Goal: Task Accomplishment & Management: Use online tool/utility

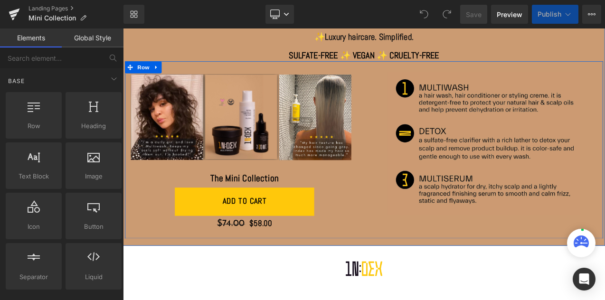
scroll to position [142, 0]
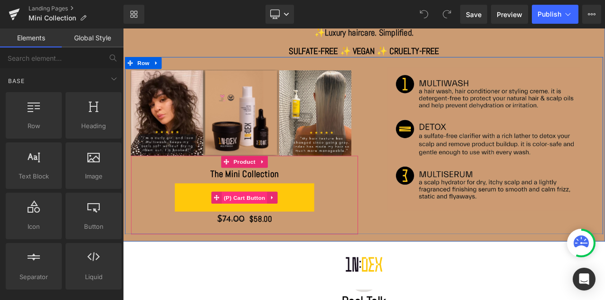
click at [265, 229] on span "(P) Cart Button" at bounding box center [268, 230] width 54 height 14
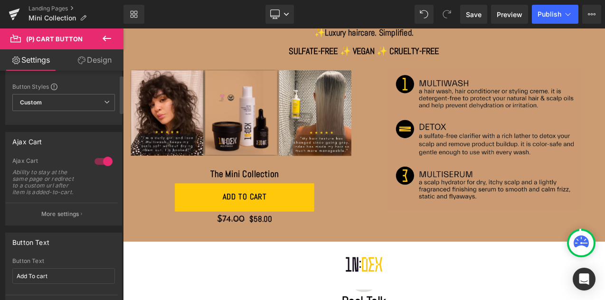
scroll to position [24, 0]
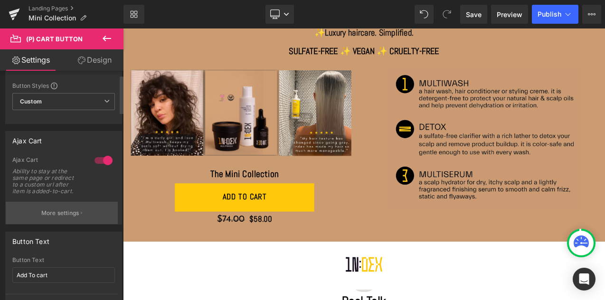
click at [69, 214] on p "More settings" at bounding box center [60, 213] width 38 height 9
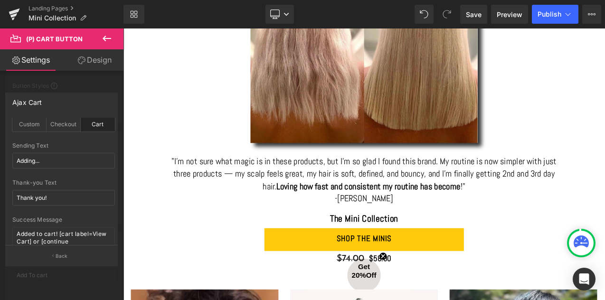
scroll to position [700, 0]
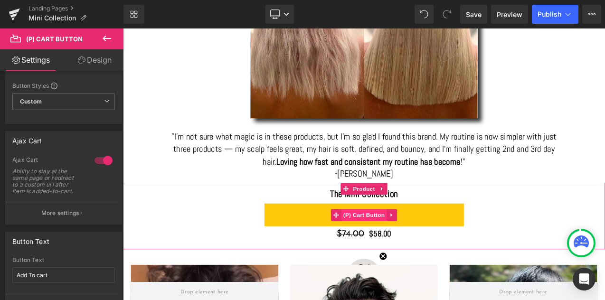
click at [405, 250] on span "(P) Cart Button" at bounding box center [410, 251] width 54 height 14
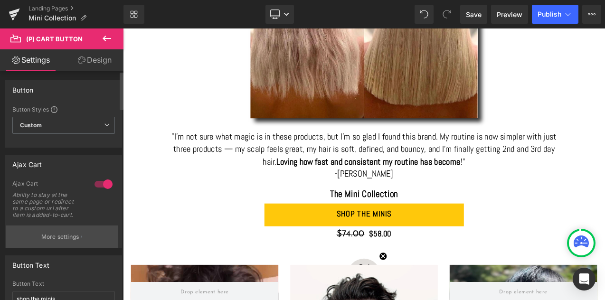
click at [67, 236] on p "More settings" at bounding box center [60, 237] width 38 height 9
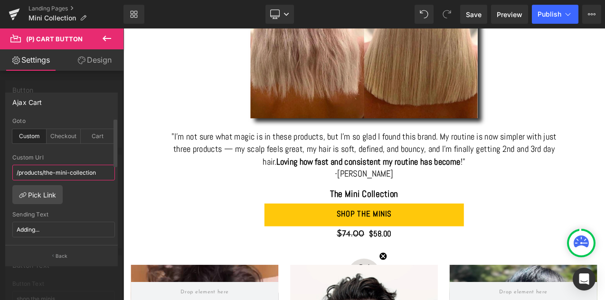
click at [55, 176] on input "/products/the-mini-collection" at bounding box center [63, 173] width 103 height 16
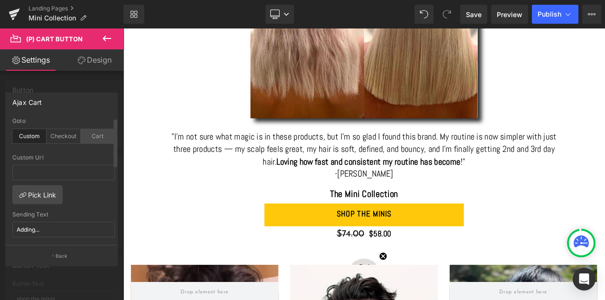
click at [95, 135] on div "Cart" at bounding box center [98, 136] width 34 height 14
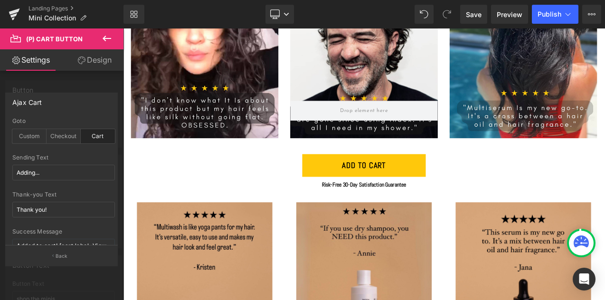
scroll to position [1074, 0]
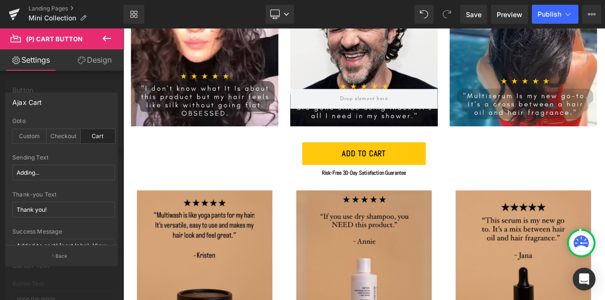
click at [438, 178] on body "Liquid The 20-Year Stylist Secret For Luscious Hair Heading Simple Formulas To …" at bounding box center [410, 293] width 575 height 2677
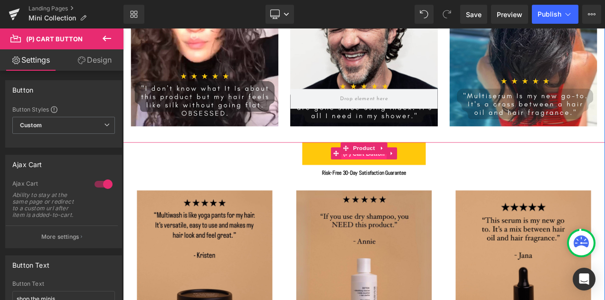
click at [406, 178] on span "(P) Cart Button" at bounding box center [410, 178] width 54 height 14
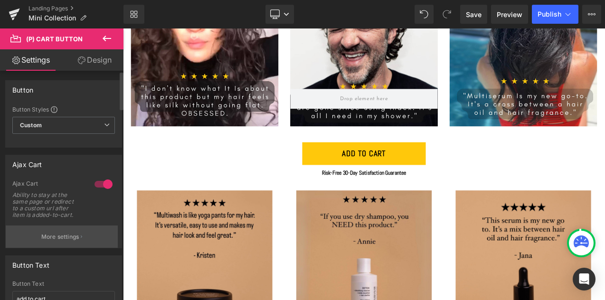
click at [55, 235] on p "More settings" at bounding box center [60, 237] width 38 height 9
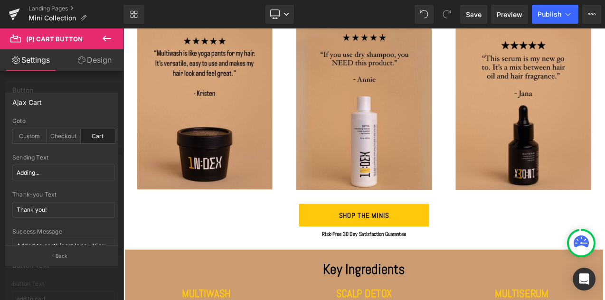
scroll to position [1298, 0]
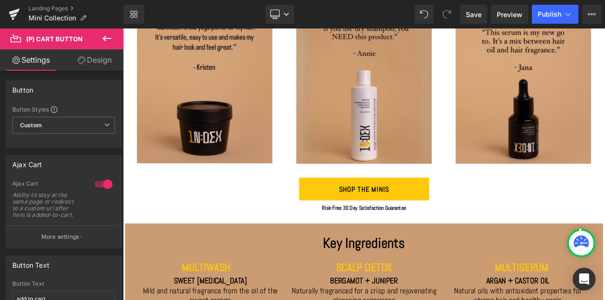
click at [404, 217] on body "Liquid The 20-Year Stylist Secret For Luscious Hair Heading Simple Formulas To …" at bounding box center [410, 69] width 575 height 2677
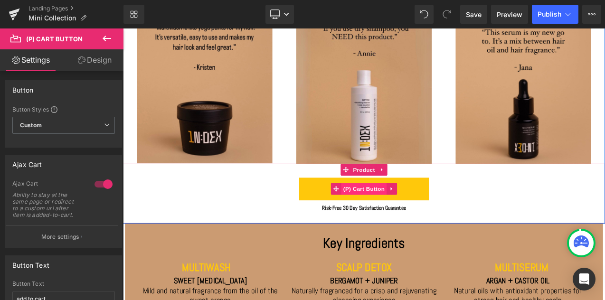
click at [407, 221] on span "(P) Cart Button" at bounding box center [410, 220] width 54 height 14
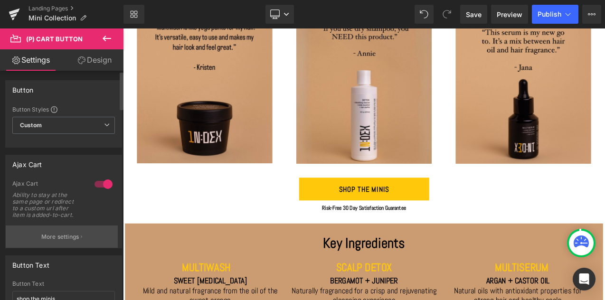
click at [59, 238] on p "More settings" at bounding box center [60, 237] width 38 height 9
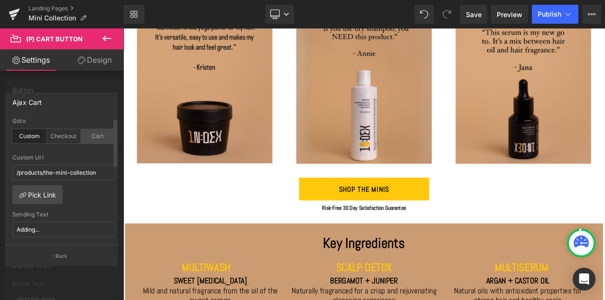
click at [95, 137] on div "Cart" at bounding box center [98, 136] width 34 height 14
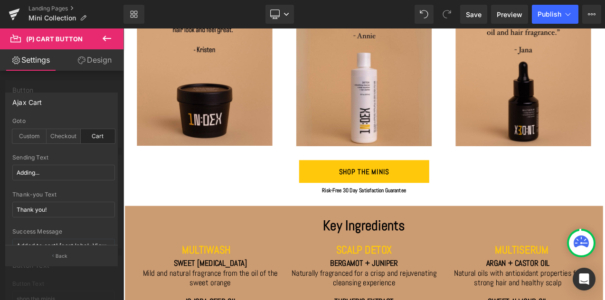
scroll to position [1320, 0]
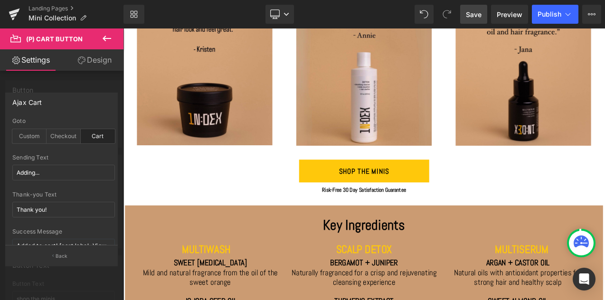
click at [472, 11] on span "Save" at bounding box center [474, 15] width 16 height 10
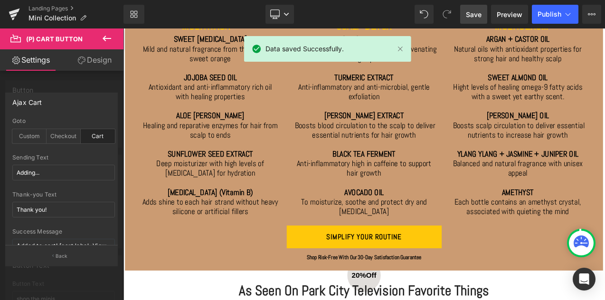
scroll to position [1617, 0]
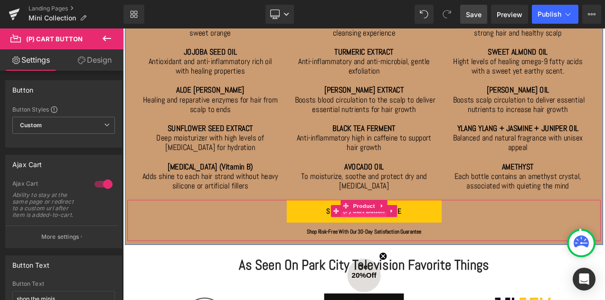
click at [405, 247] on span "(P) Cart Button" at bounding box center [410, 246] width 54 height 14
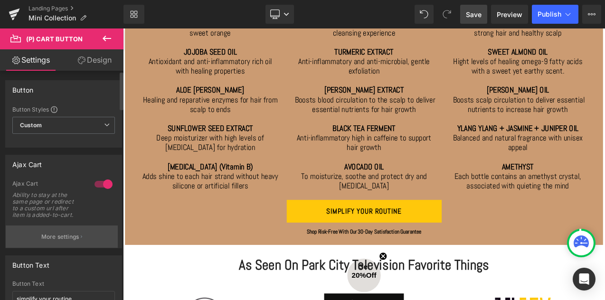
click at [66, 239] on p "More settings" at bounding box center [60, 237] width 38 height 9
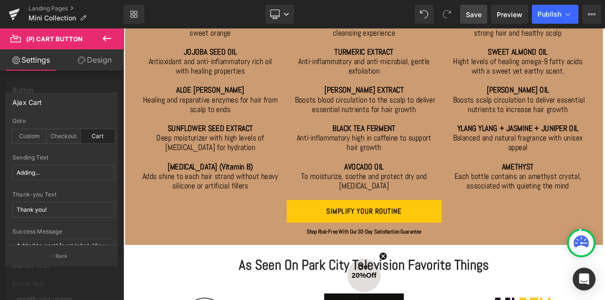
drag, startPoint x: 465, startPoint y: 14, endPoint x: 312, endPoint y: 164, distance: 214.3
click at [465, 14] on link "Save" at bounding box center [473, 14] width 27 height 19
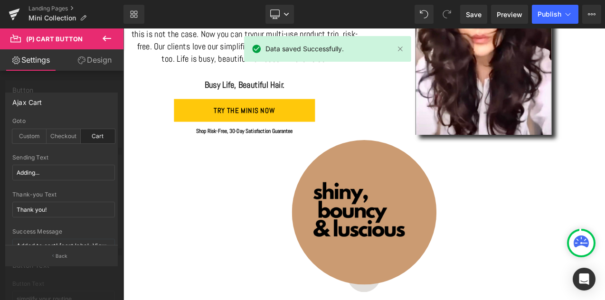
scroll to position [2238, 0]
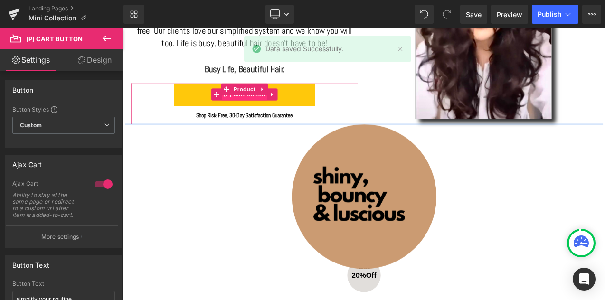
click at [266, 109] on span "(P) Cart Button" at bounding box center [268, 107] width 54 height 14
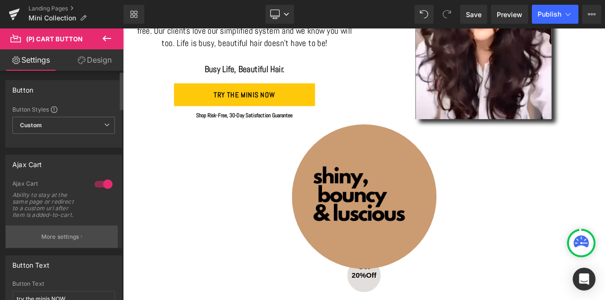
click at [62, 238] on p "More settings" at bounding box center [60, 237] width 38 height 9
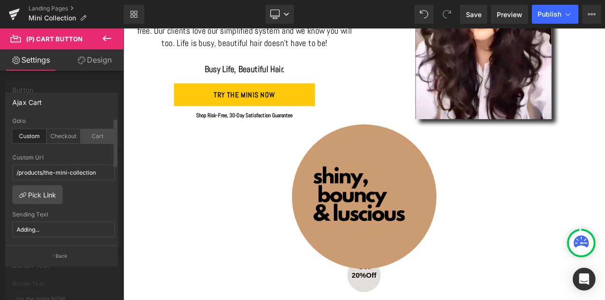
click at [94, 137] on div "Cart" at bounding box center [98, 136] width 34 height 14
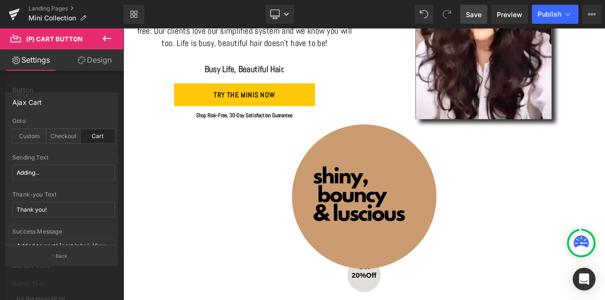
click at [474, 16] on span "Save" at bounding box center [474, 15] width 16 height 10
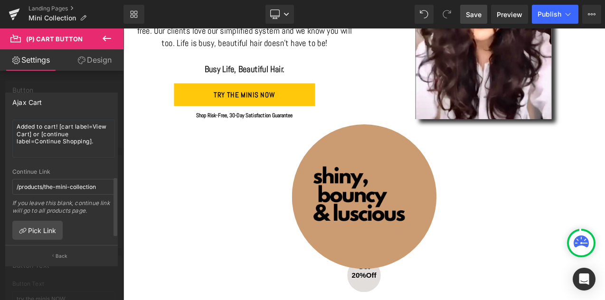
scroll to position [137, 0]
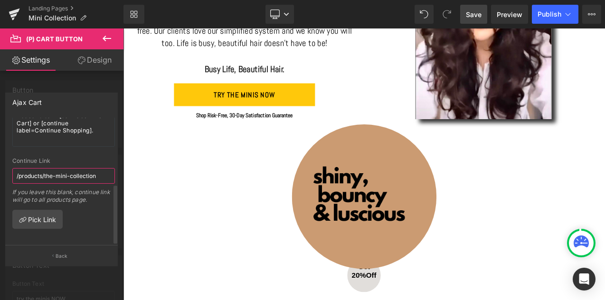
click at [50, 170] on input "/products/the-mini-collection" at bounding box center [63, 176] width 103 height 16
click at [80, 213] on div "cart Goto Custom Checkout Cart /products/the-mini-collection Custom Url /produc…" at bounding box center [64, 182] width 116 height 128
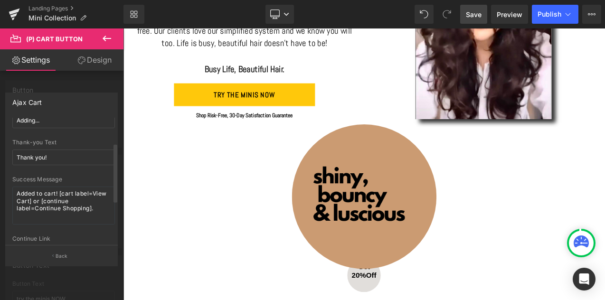
scroll to position [52, 0]
click at [549, 15] on span "Publish" at bounding box center [550, 14] width 24 height 8
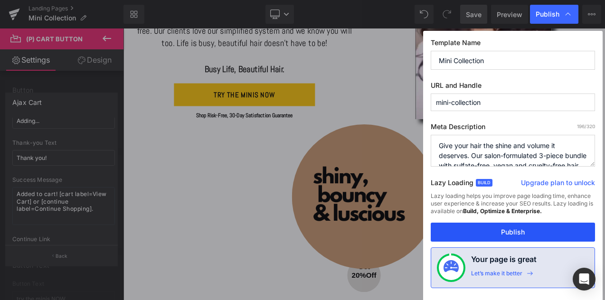
click at [505, 231] on button "Publish" at bounding box center [513, 232] width 164 height 19
